Goal: Task Accomplishment & Management: Complete application form

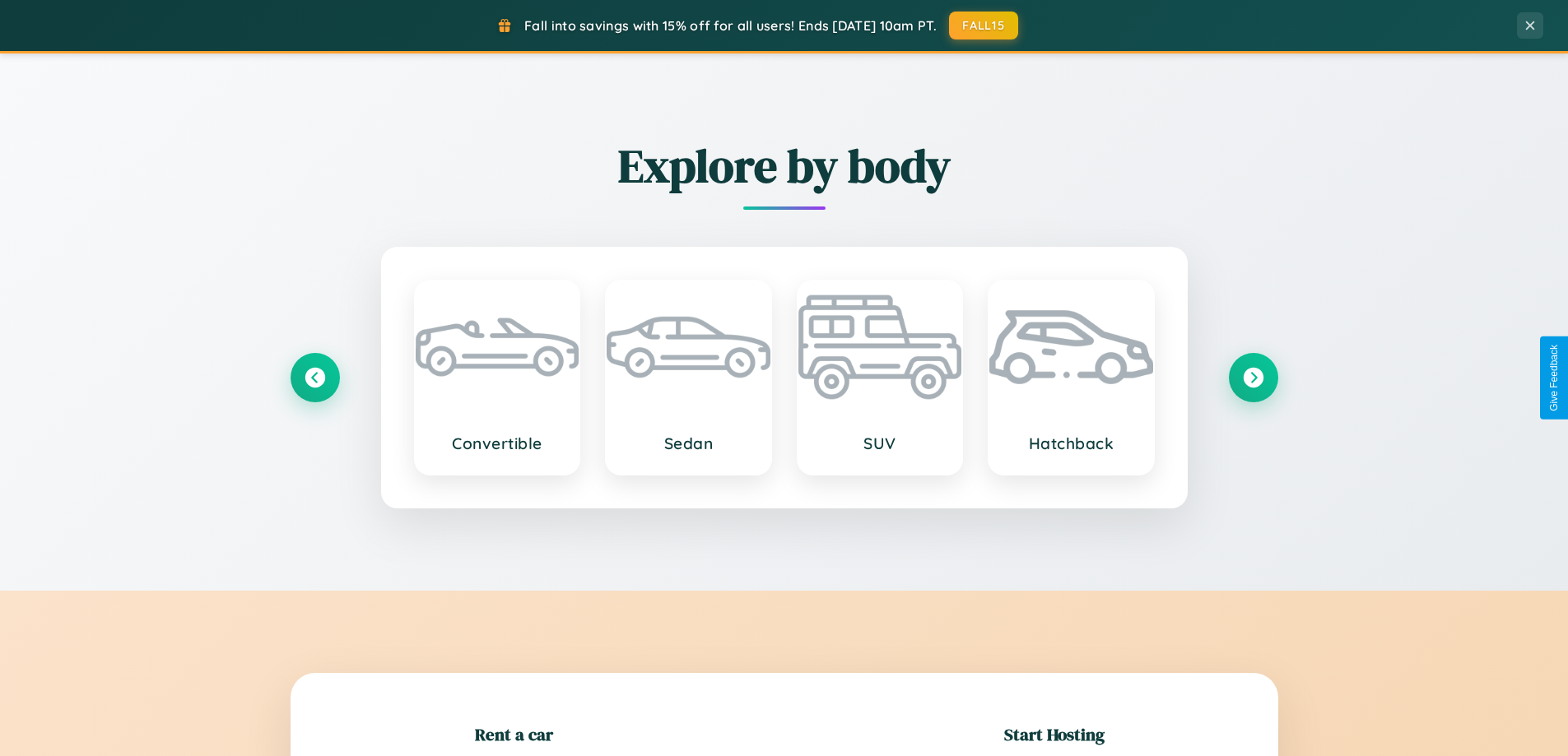
scroll to position [355, 0]
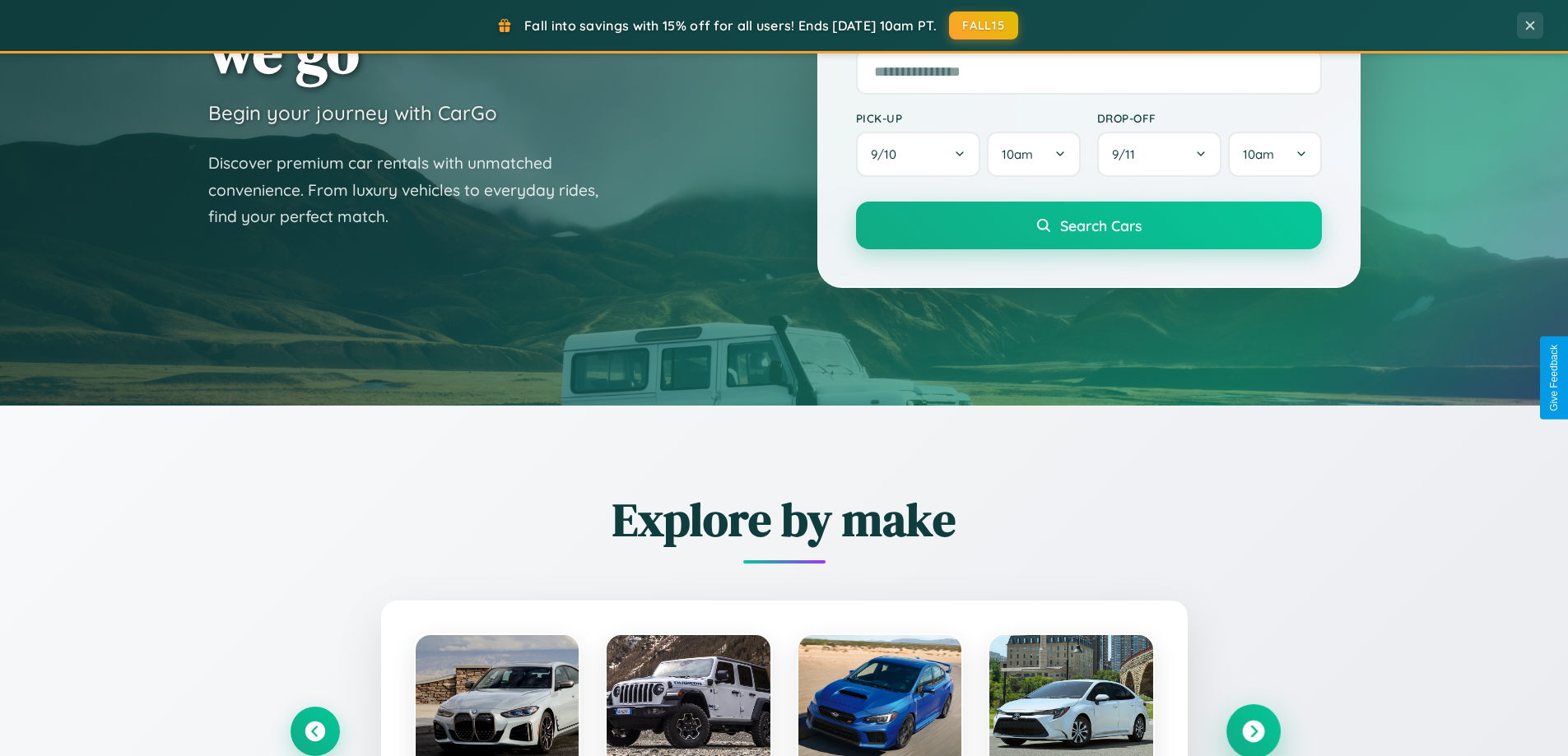
click at [1253, 732] on icon at bounding box center [1253, 732] width 23 height 23
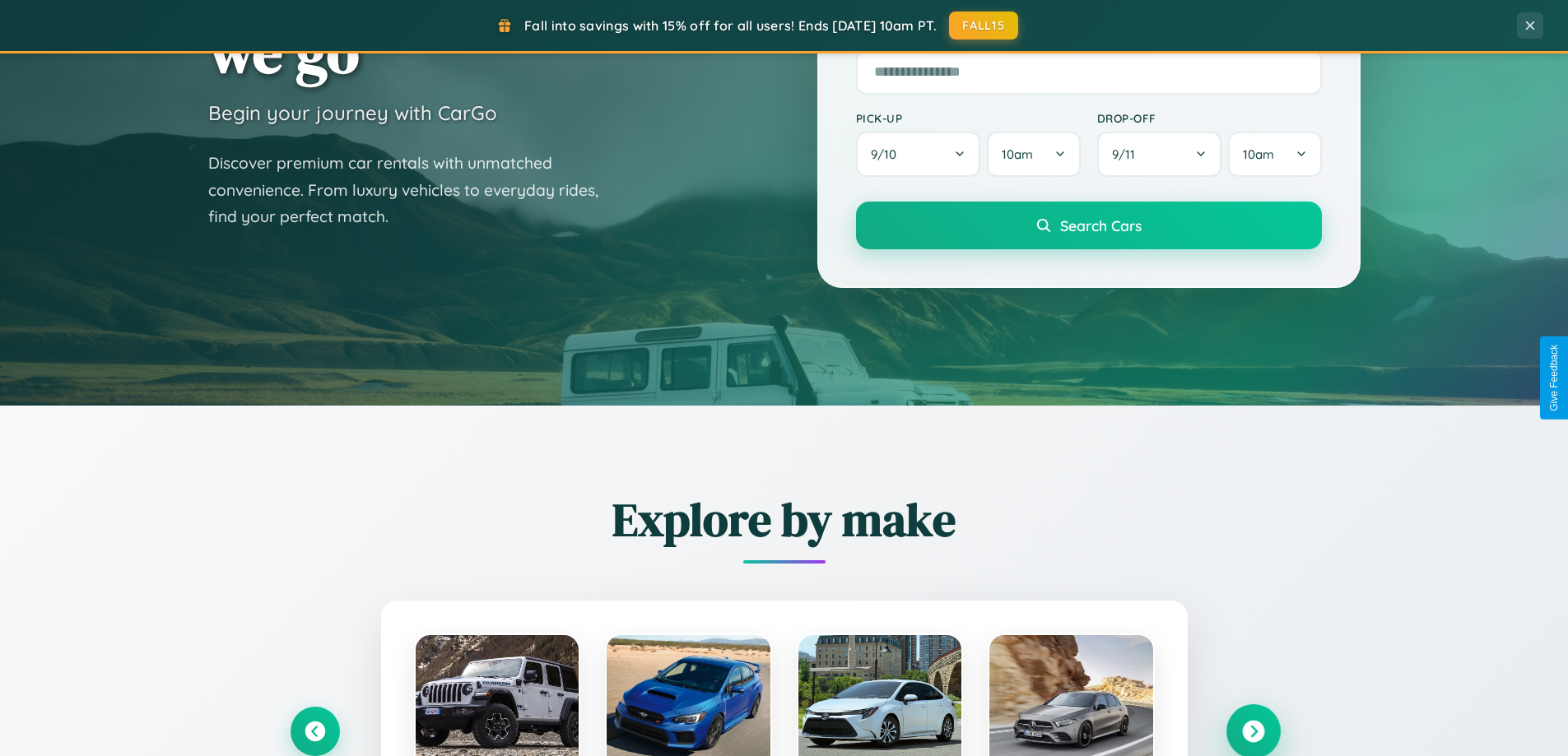
click at [1253, 730] on icon at bounding box center [1253, 732] width 23 height 23
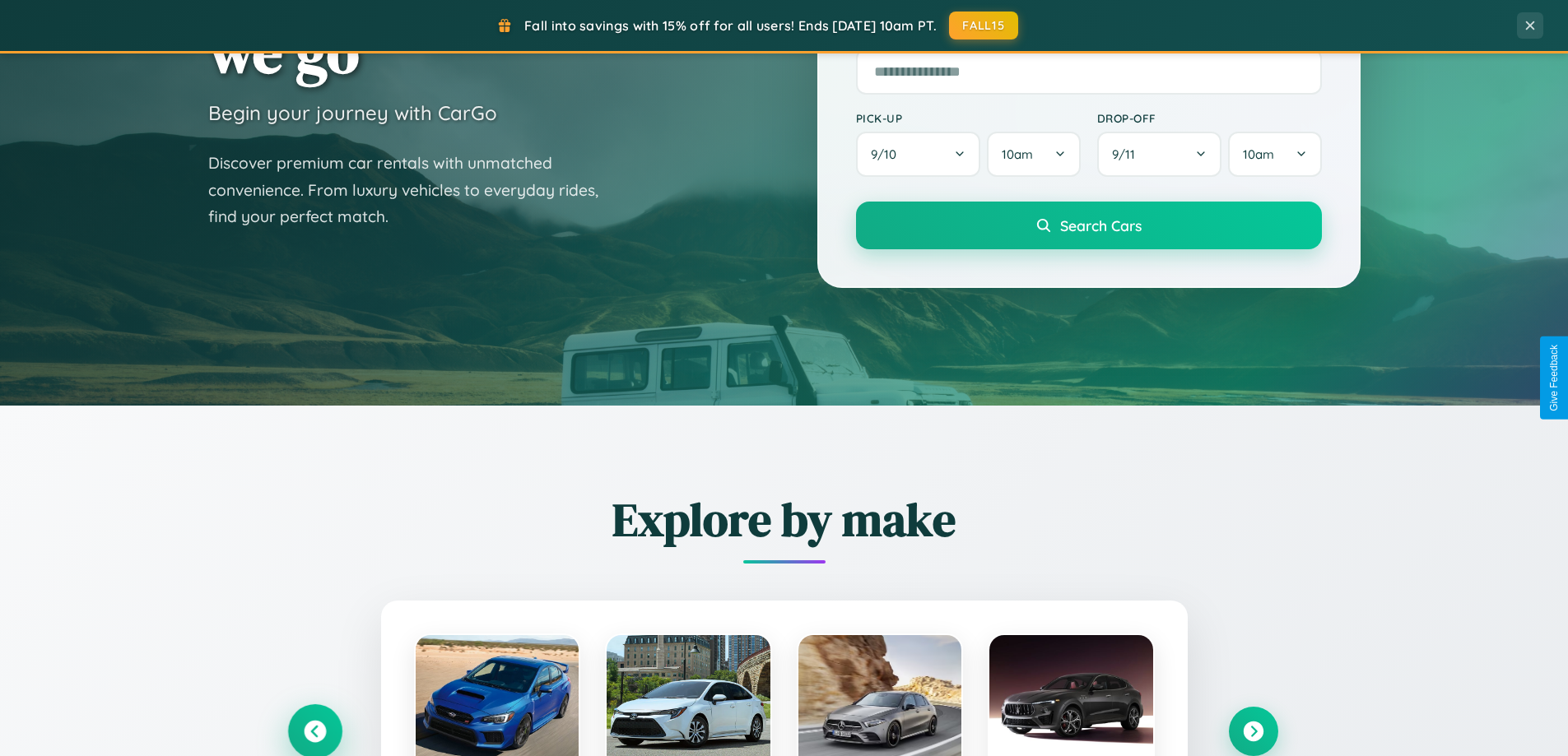
click at [314, 731] on icon at bounding box center [314, 732] width 23 height 23
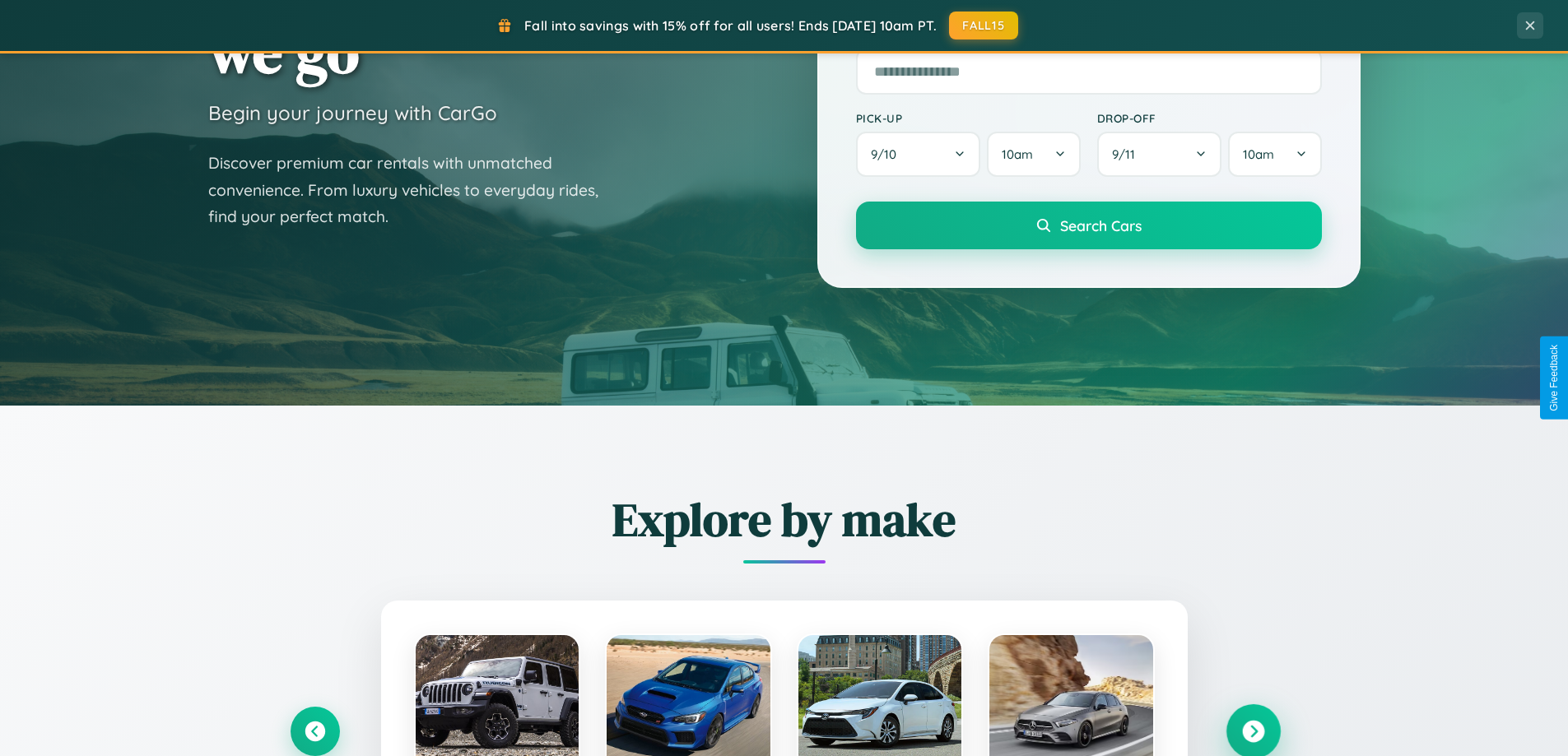
click at [1253, 731] on icon at bounding box center [1253, 732] width 23 height 23
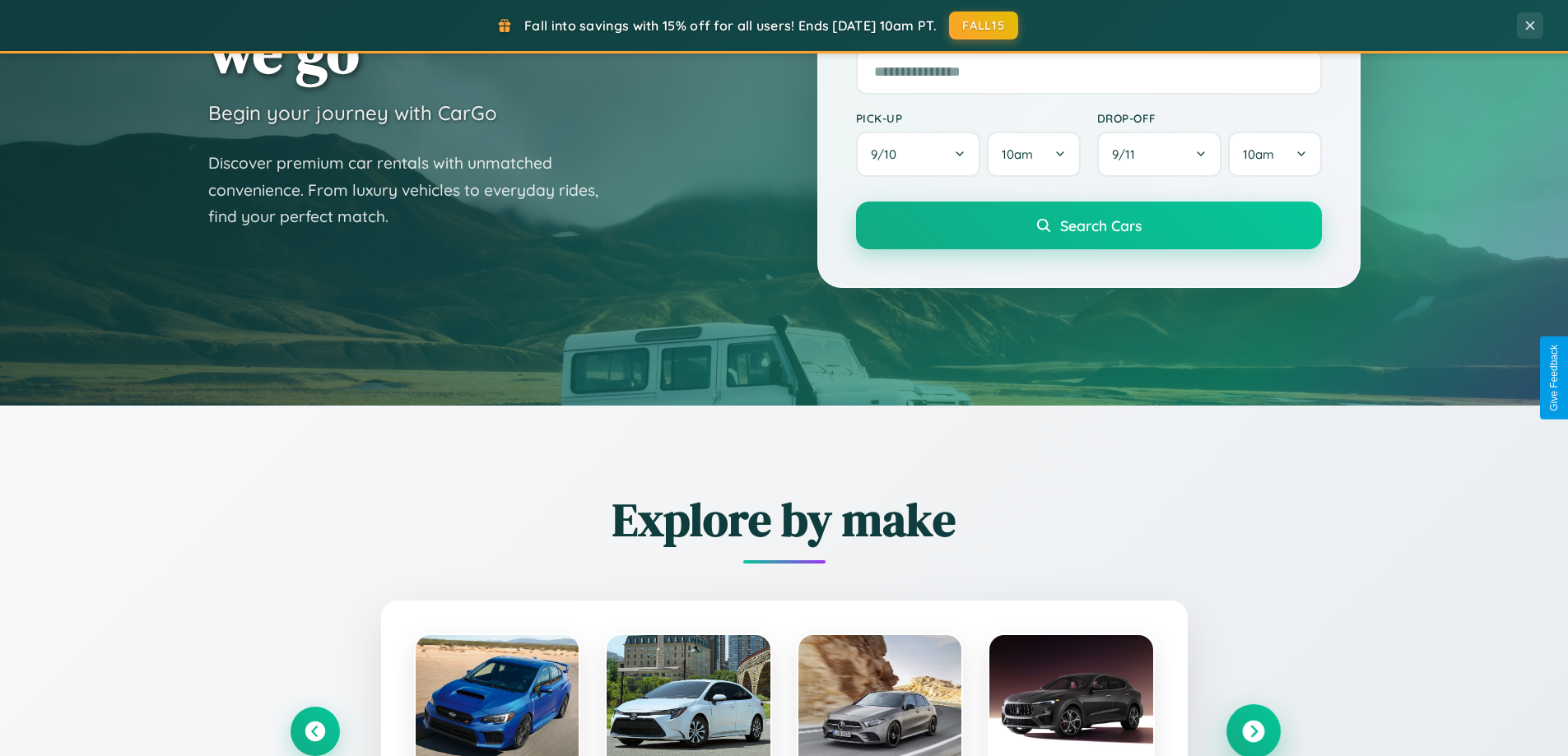
click at [1253, 730] on icon at bounding box center [1253, 732] width 23 height 23
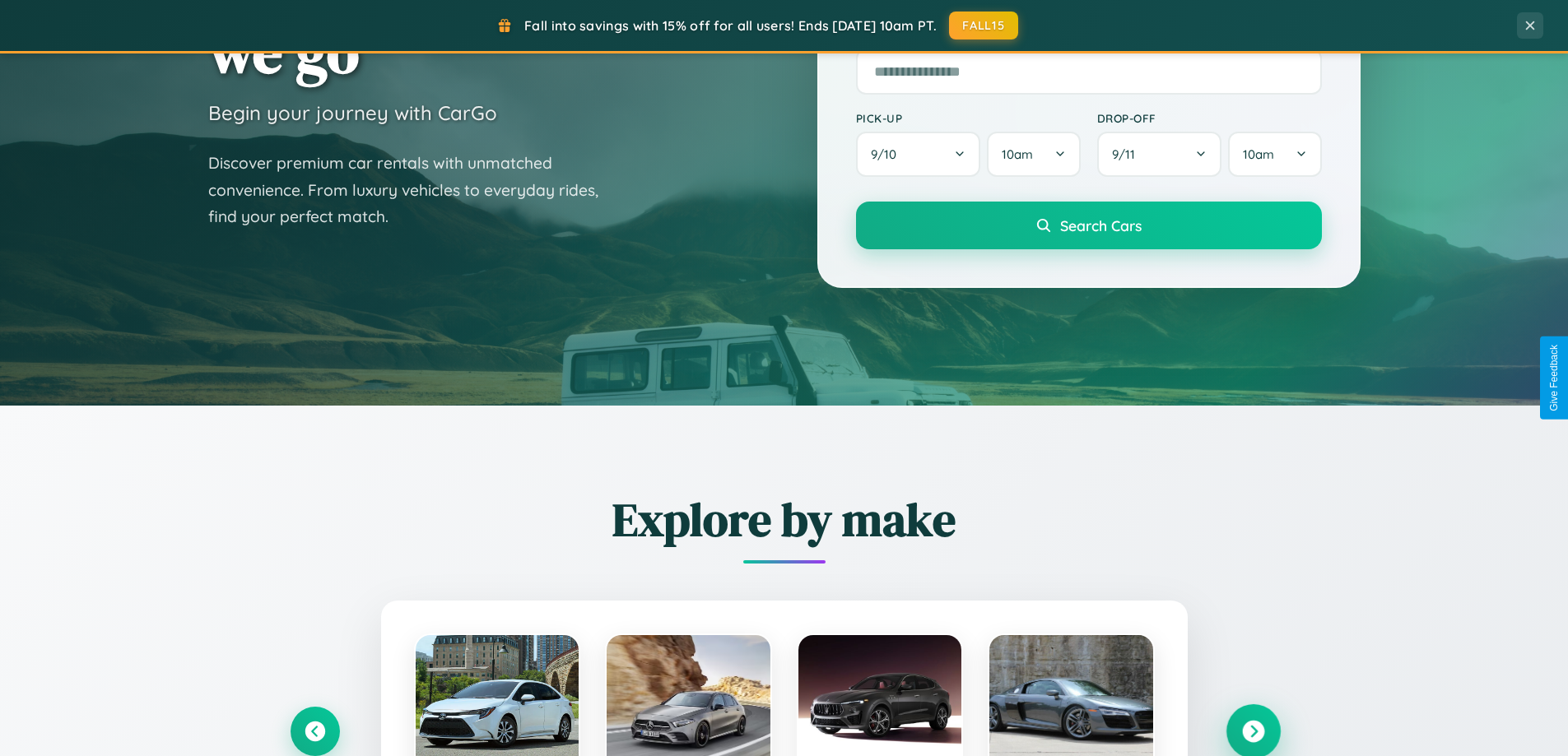
scroll to position [3167, 0]
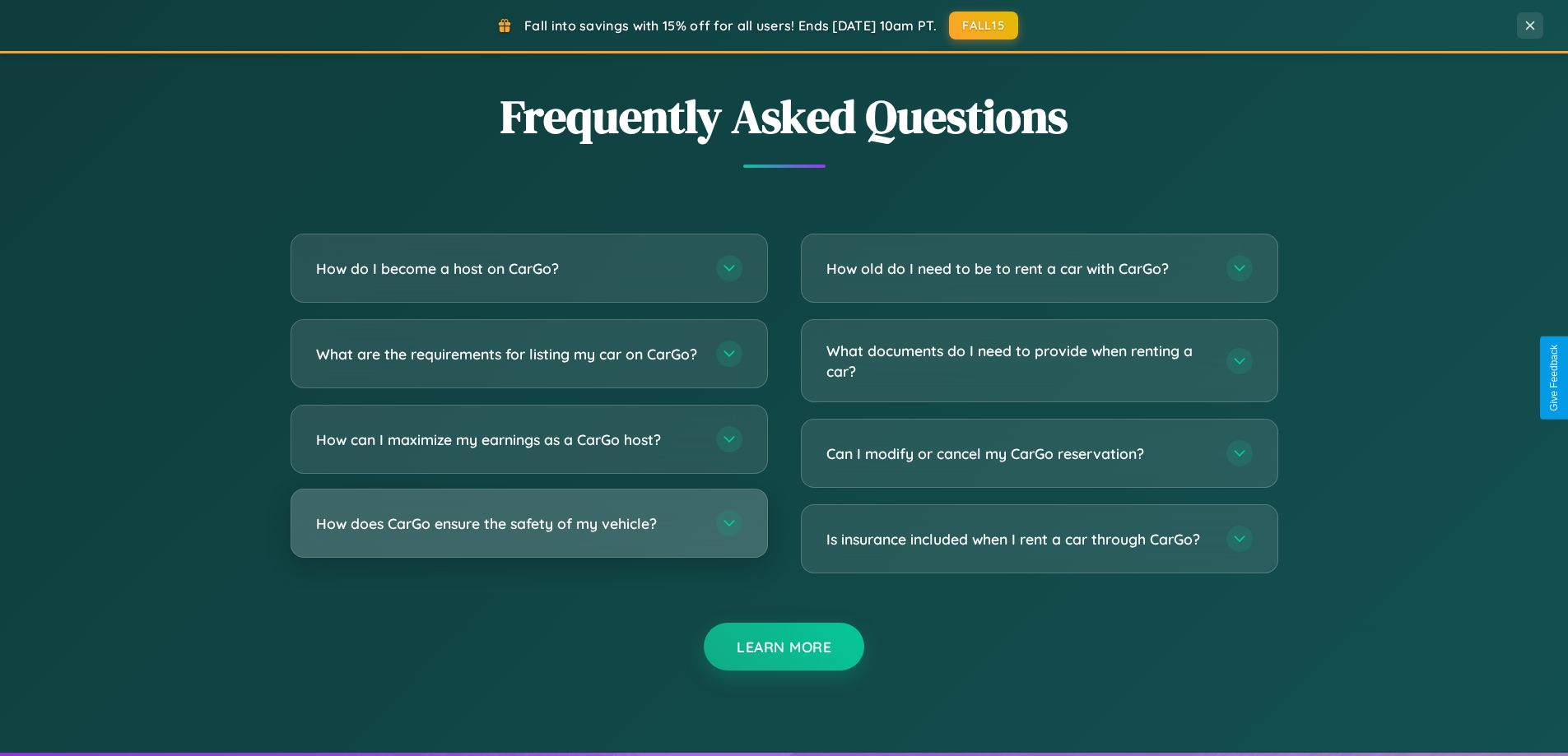
click at [529, 534] on h3 "How does CarGo ensure the safety of my vehicle?" at bounding box center [508, 524] width 384 height 21
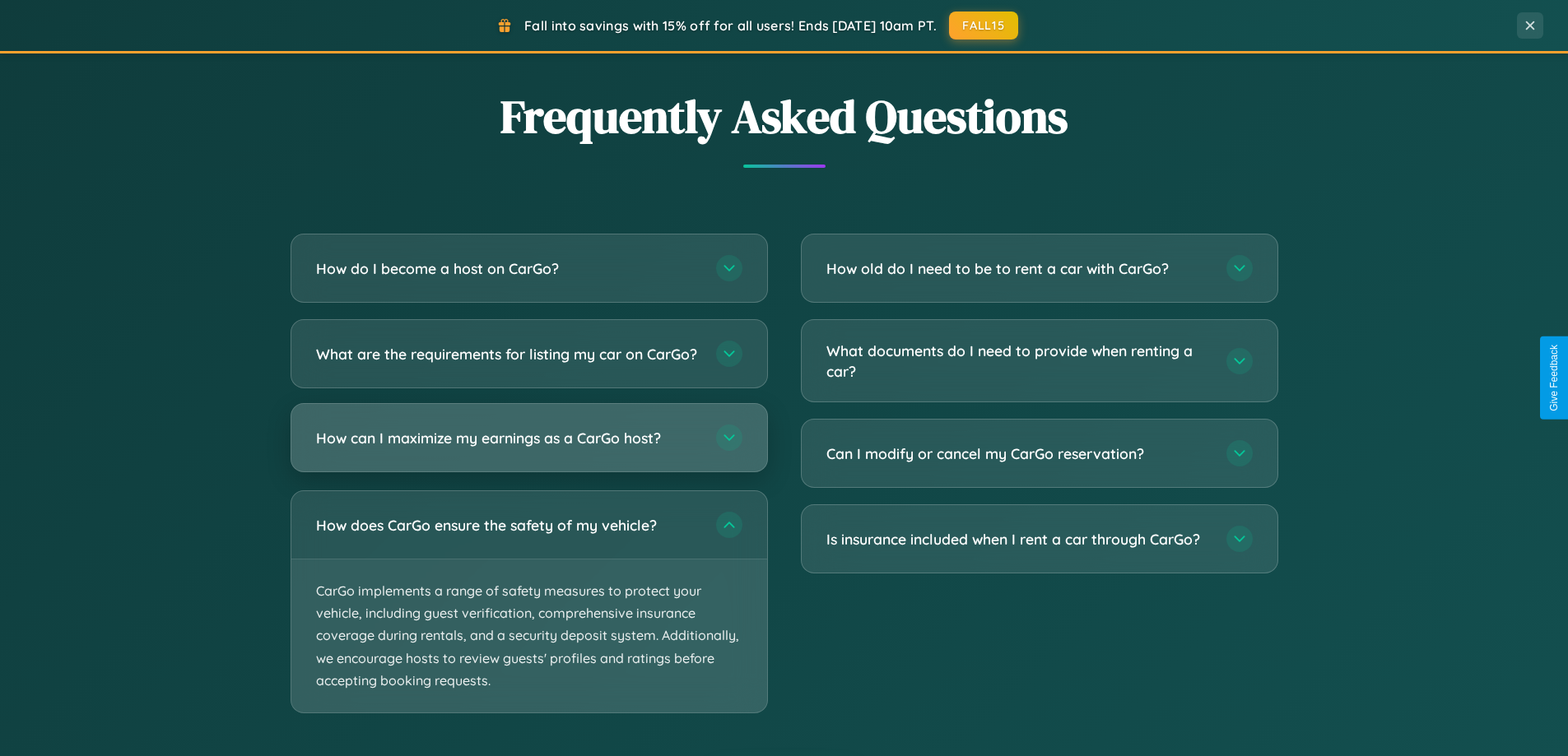
click at [529, 448] on h3 "How can I maximize my earnings as a CarGo host?" at bounding box center [508, 438] width 384 height 21
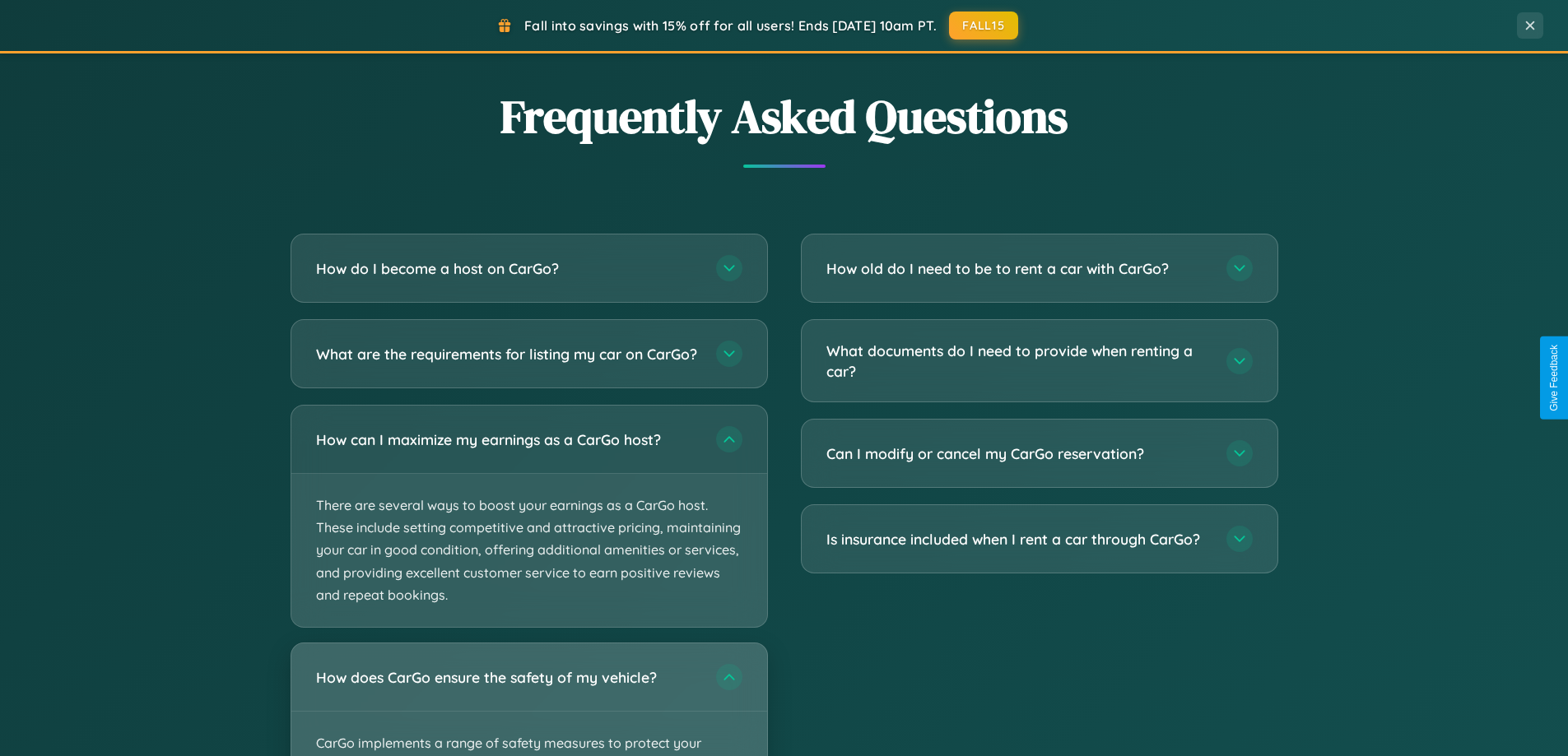
click at [529, 706] on div "How does CarGo ensure the safety of my vehicle?" at bounding box center [529, 677] width 476 height 68
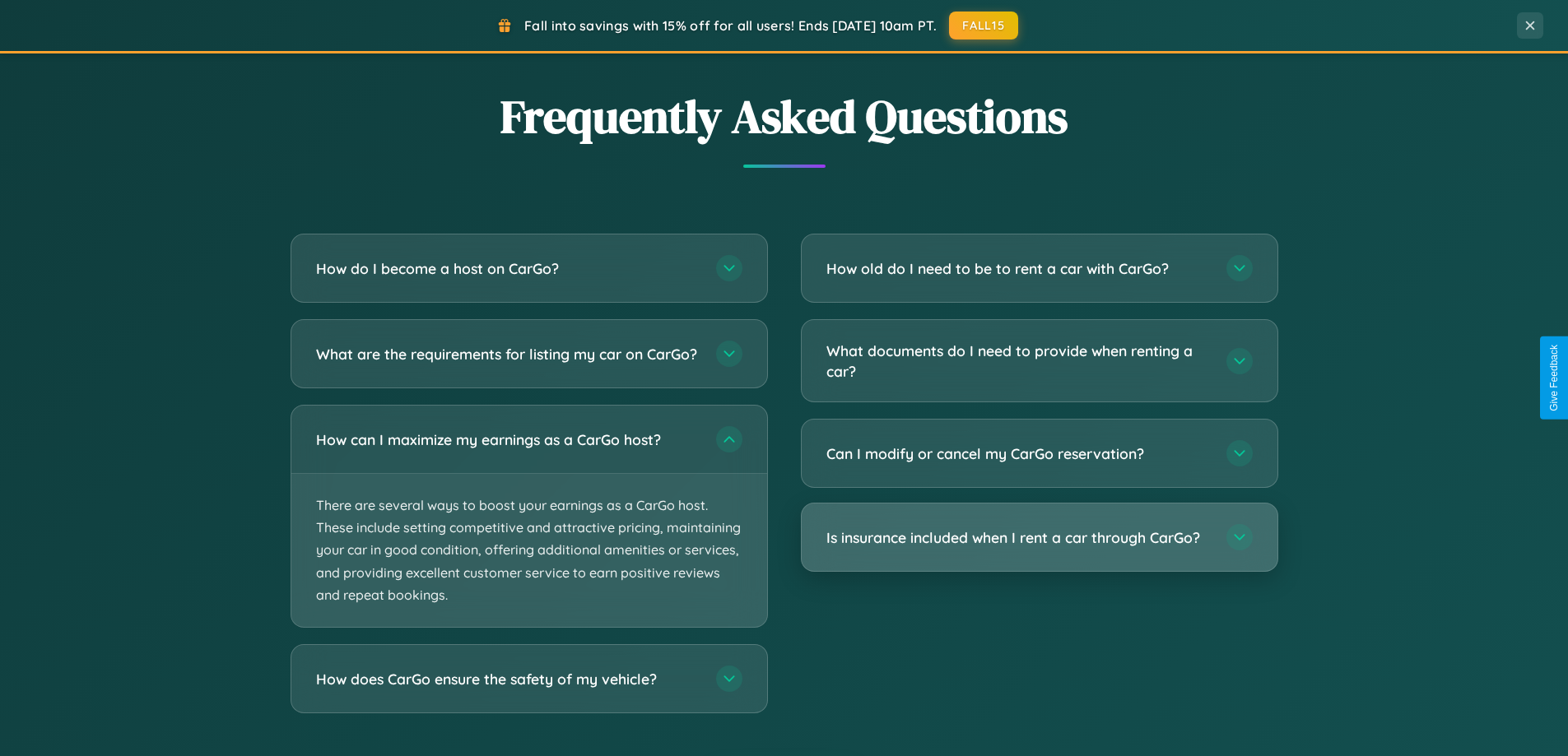
click at [1039, 539] on h3 "Is insurance included when I rent a car through CarGo?" at bounding box center [1018, 538] width 384 height 21
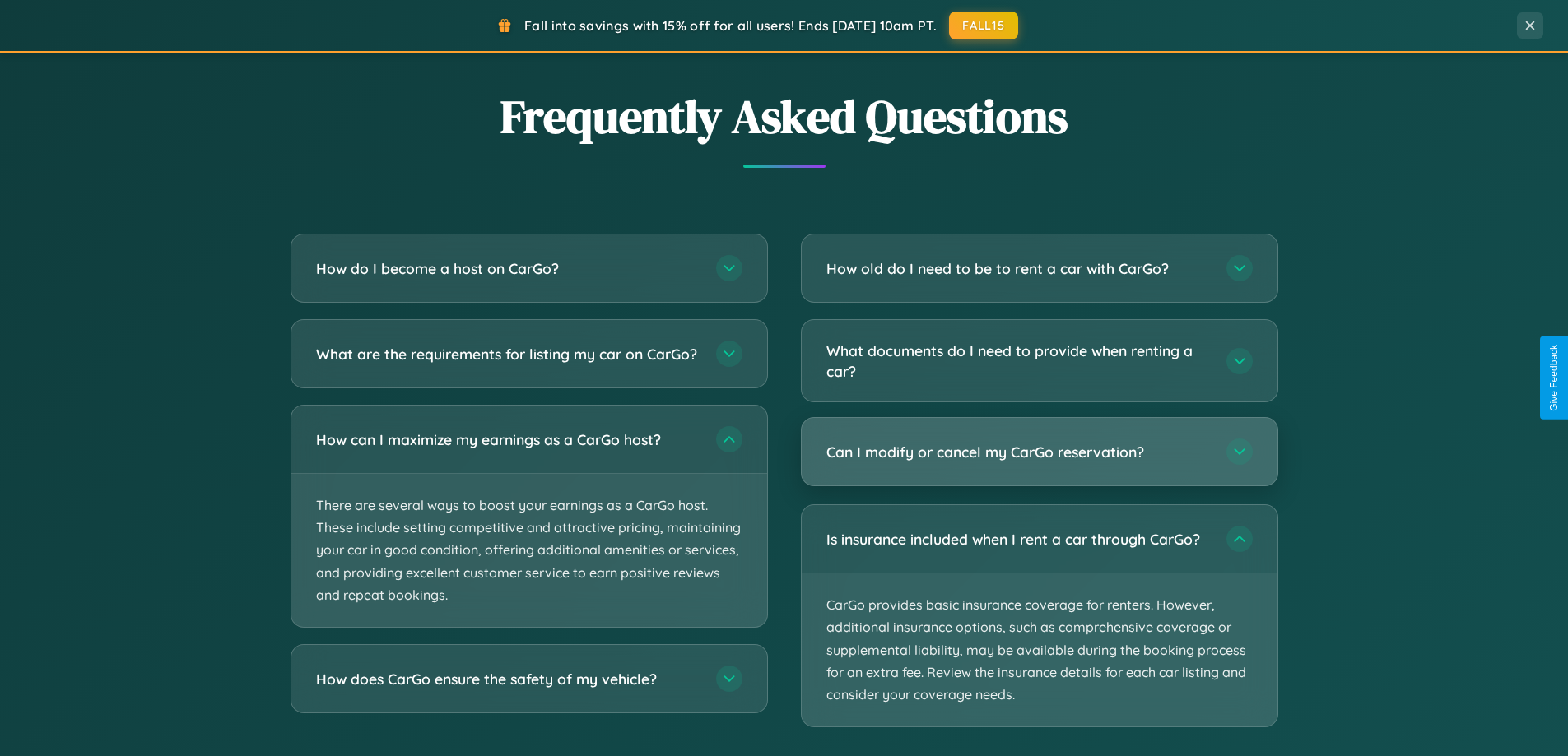
click at [1039, 452] on h3 "Can I modify or cancel my CarGo reservation?" at bounding box center [1018, 452] width 384 height 21
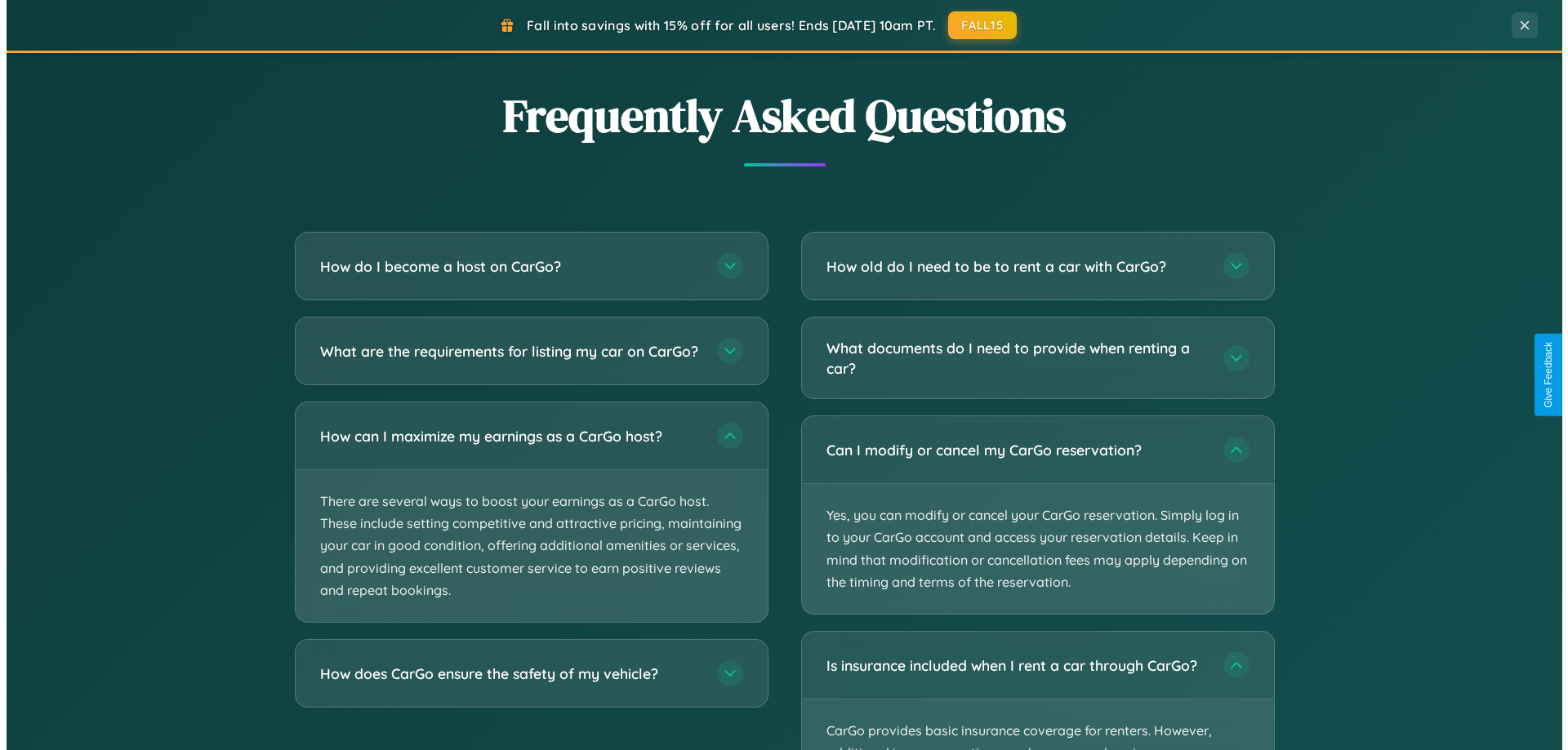
scroll to position [0, 0]
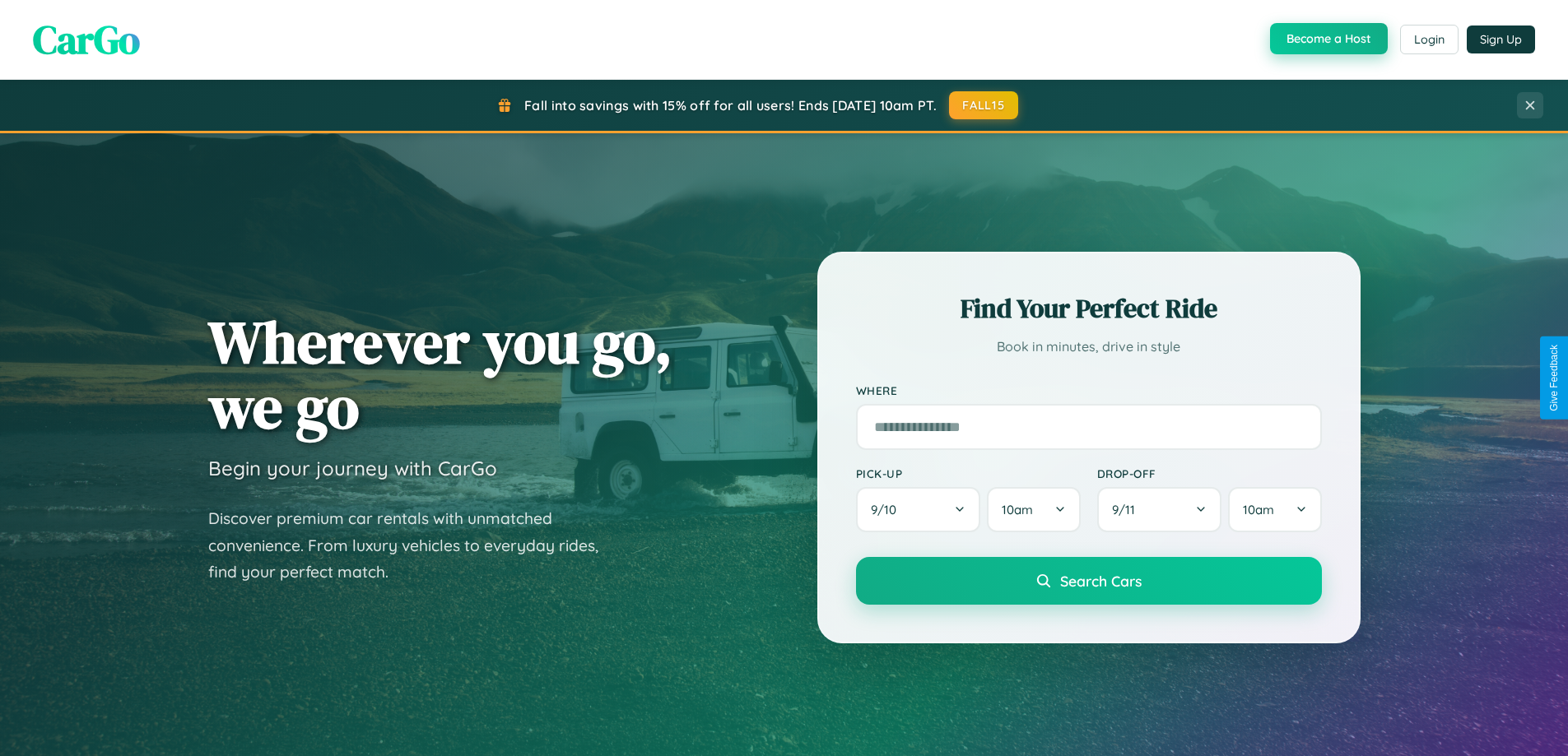
click at [1326, 38] on button "Become a Host" at bounding box center [1328, 38] width 118 height 31
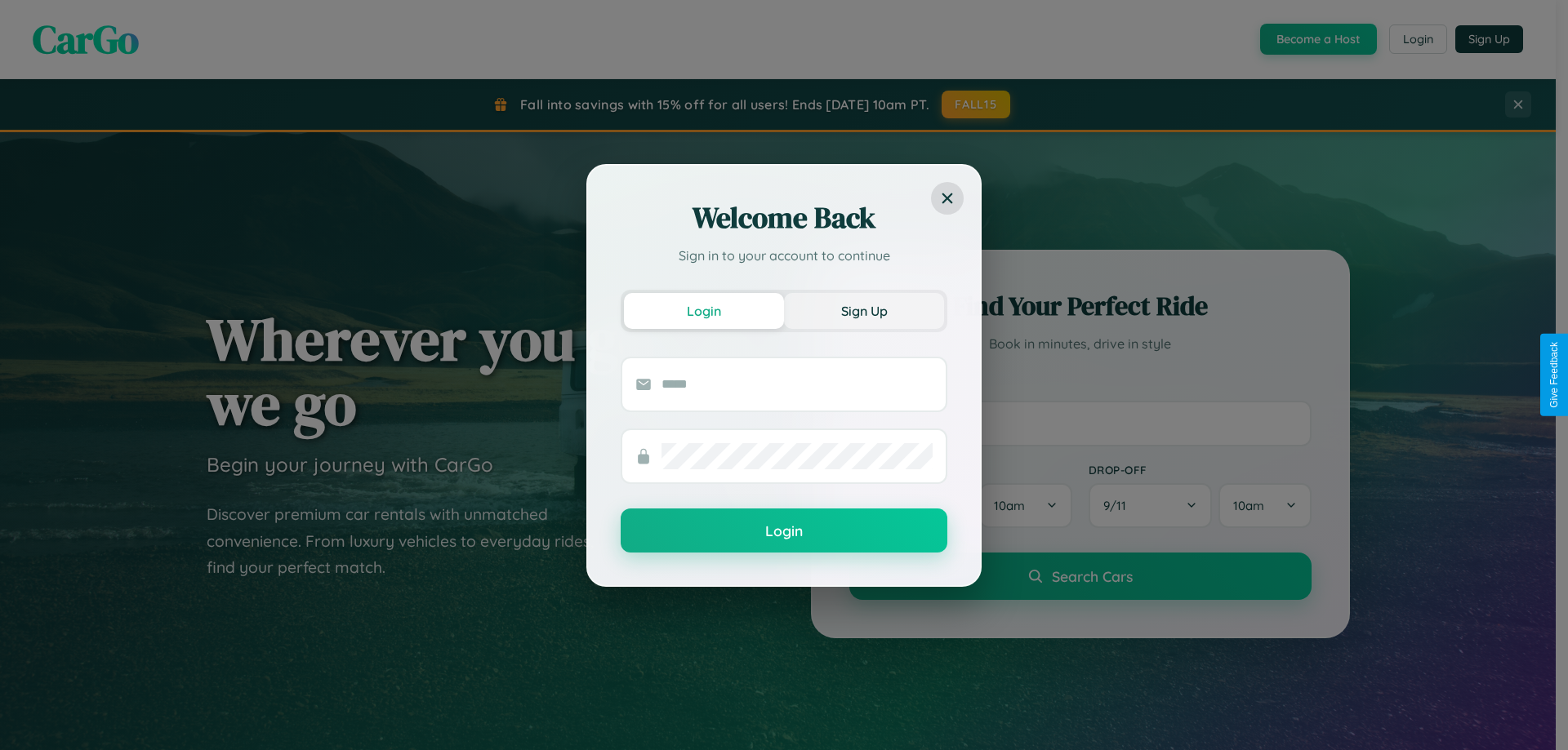
click at [864, 310] on button "Sign Up" at bounding box center [864, 310] width 160 height 36
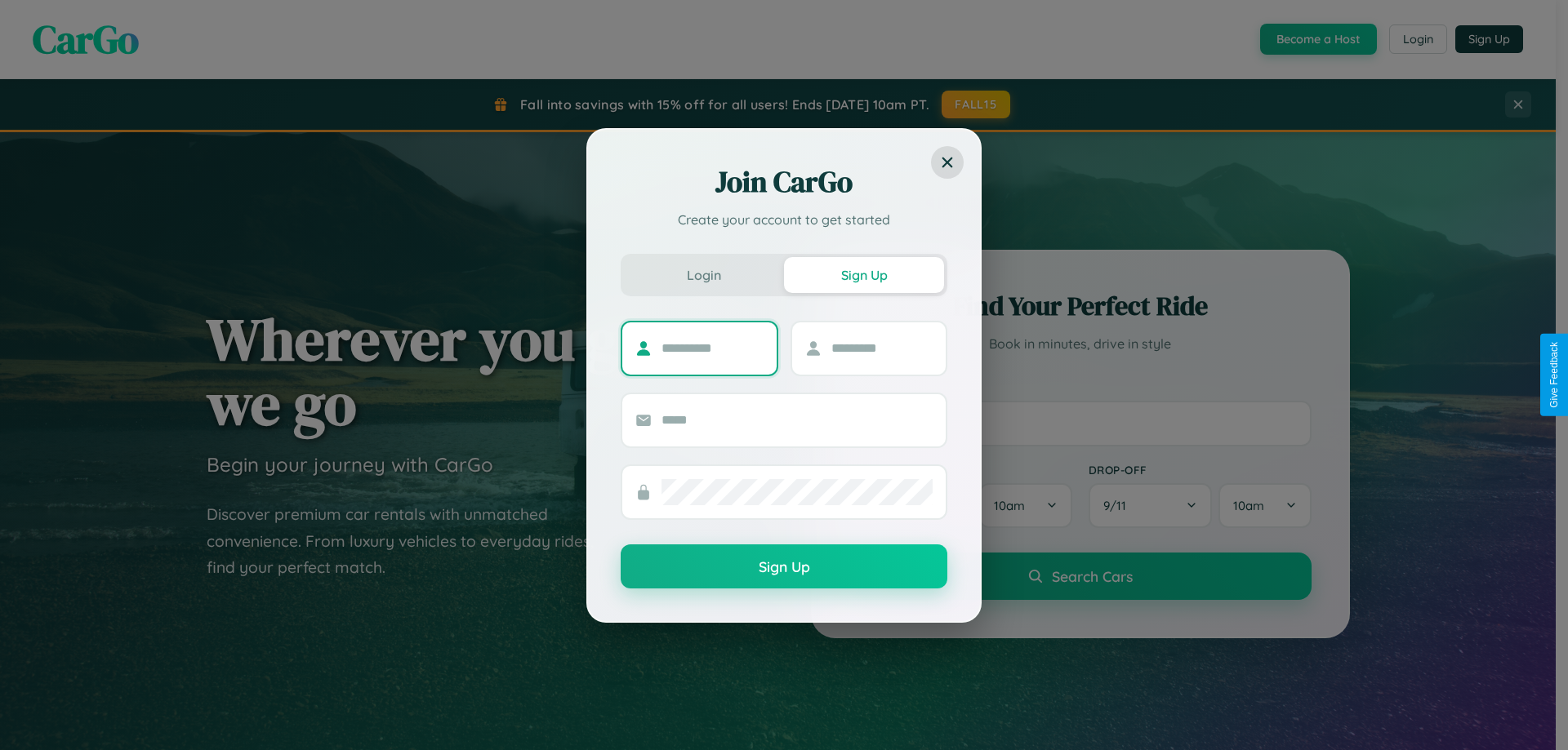
click at [712, 348] on input "text" at bounding box center [712, 348] width 102 height 26
type input "*********"
click at [882, 348] on input "text" at bounding box center [882, 348] width 102 height 26
type input "*****"
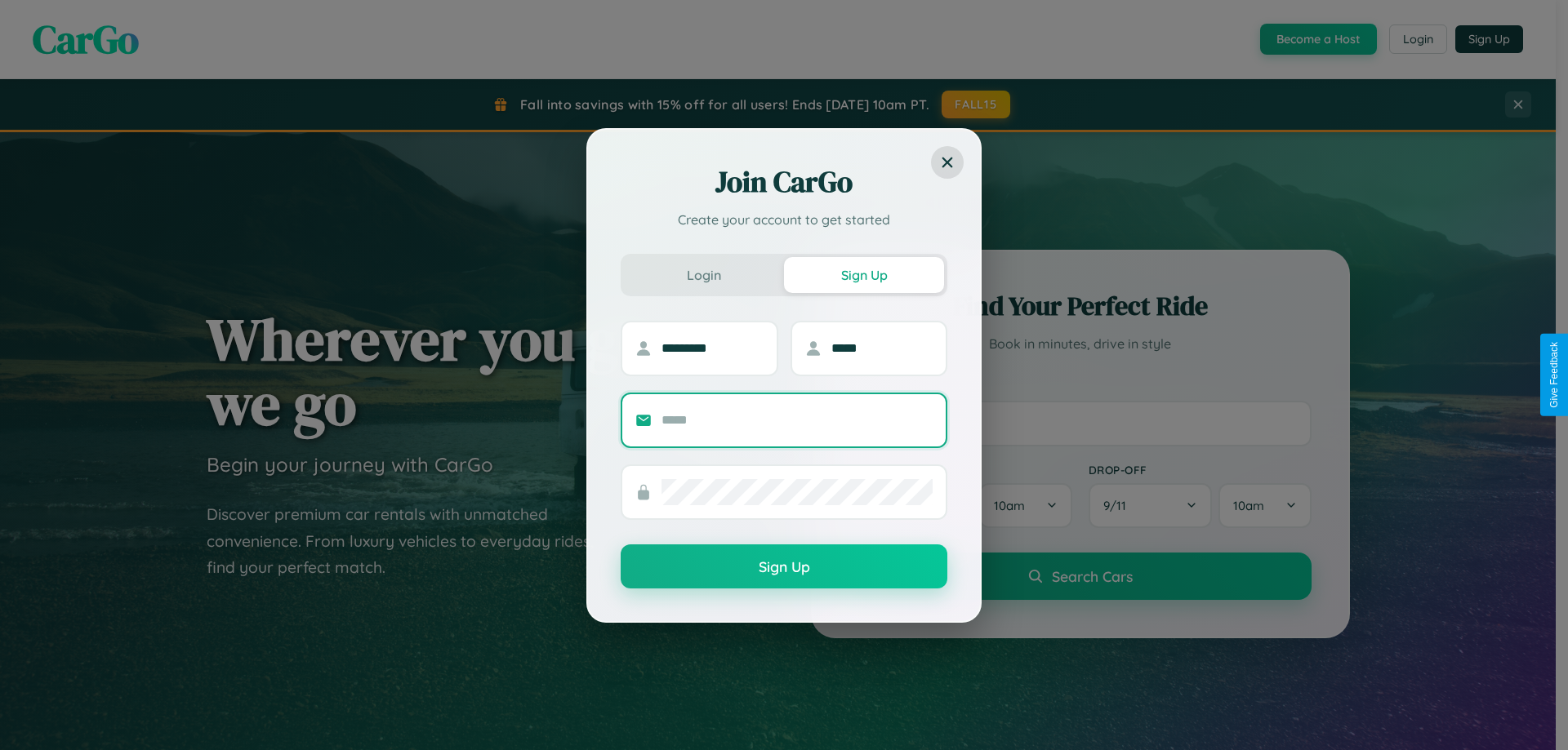
click at [797, 420] on input "text" at bounding box center [797, 420] width 271 height 26
type input "**********"
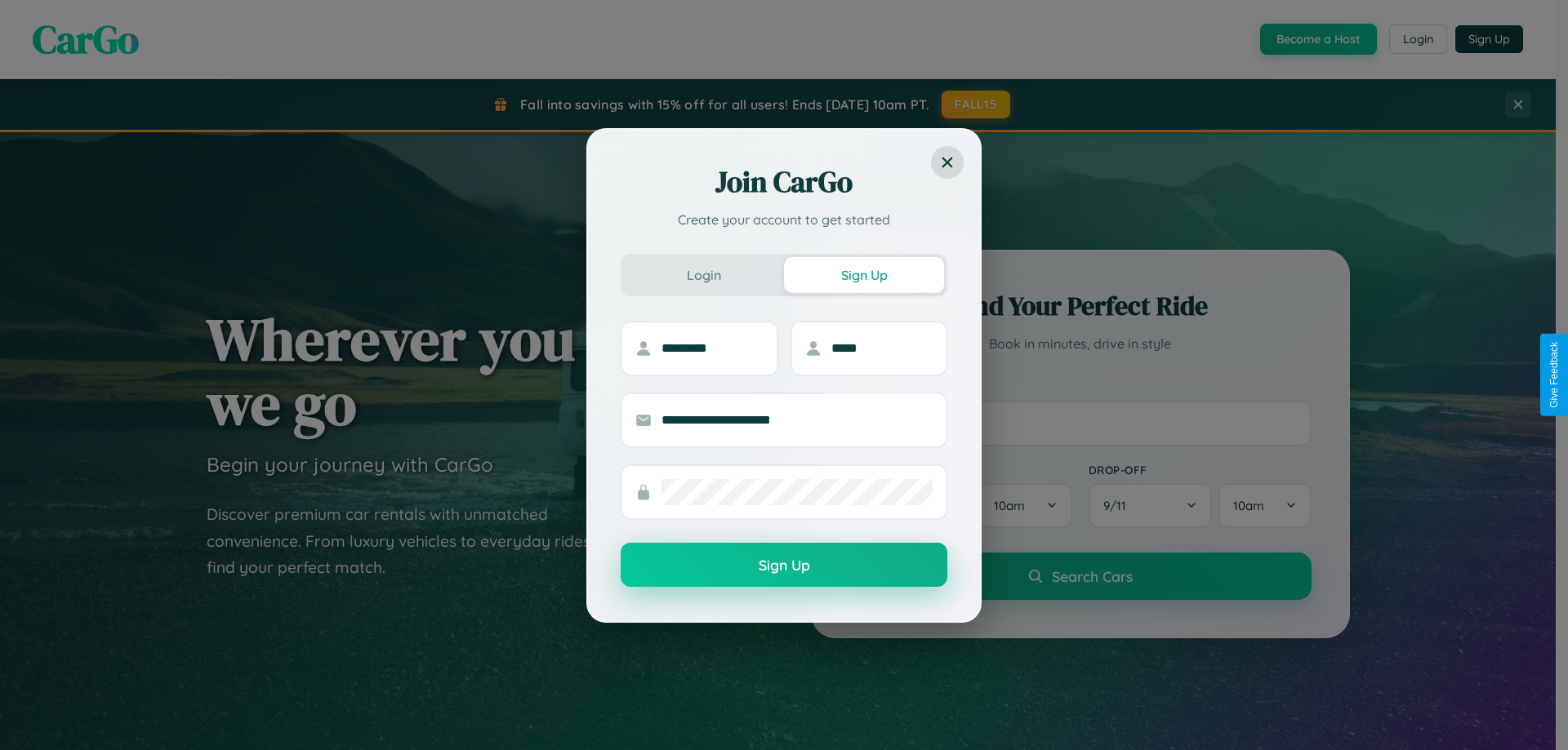
click at [784, 566] on button "Sign Up" at bounding box center [784, 564] width 327 height 44
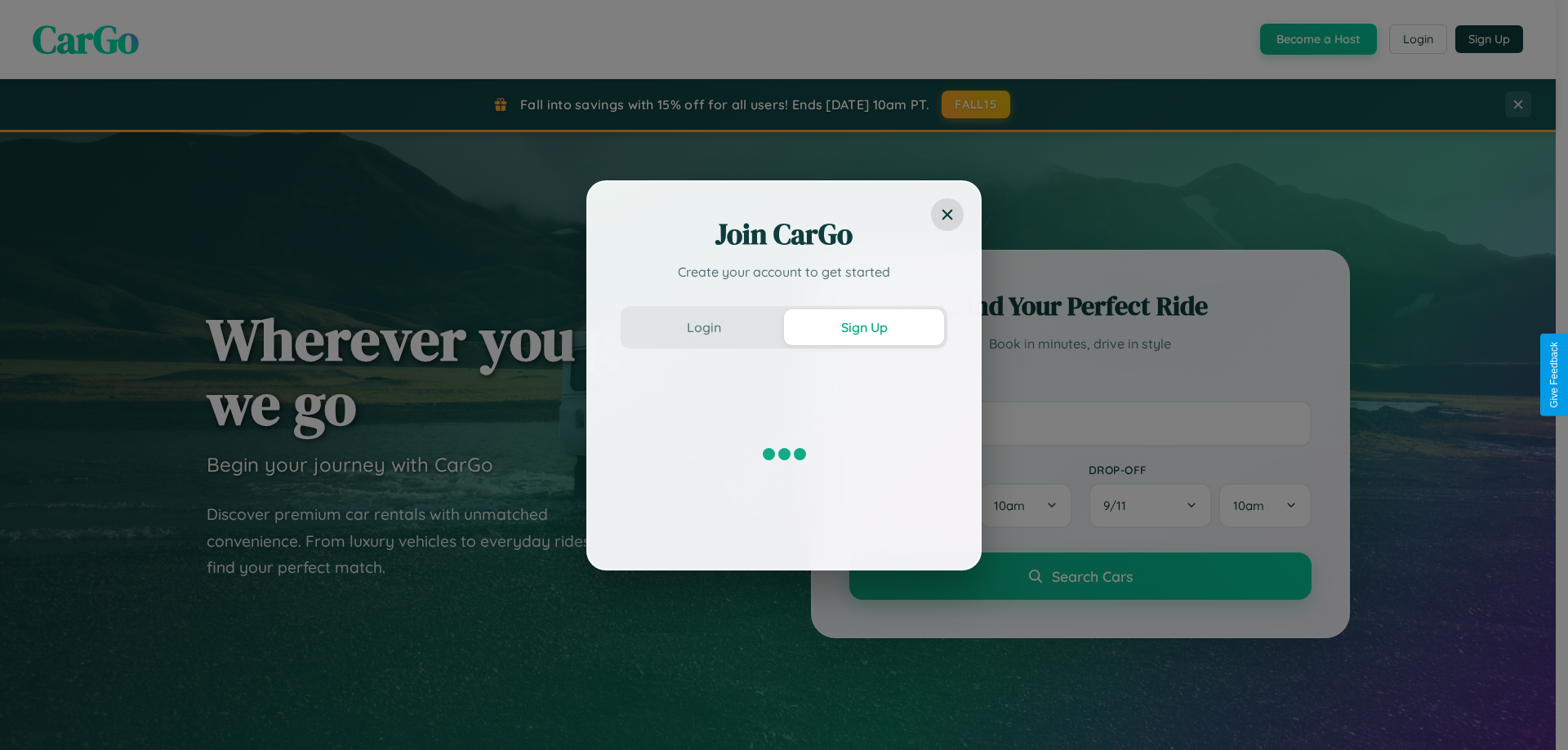
click at [1316, 39] on div "Join CarGo Create your account to get started Login Sign Up" at bounding box center [784, 375] width 1568 height 750
click at [864, 327] on button "Sign Up" at bounding box center [864, 327] width 160 height 36
